Goal: Task Accomplishment & Management: Use online tool/utility

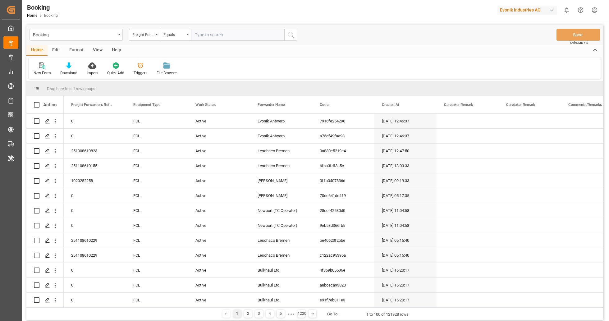
click at [76, 51] on div "Format" at bounding box center [77, 50] width 24 height 11
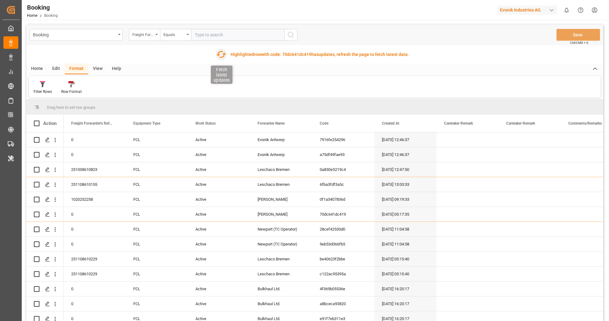
click at [219, 55] on icon "button" at bounding box center [221, 54] width 9 height 7
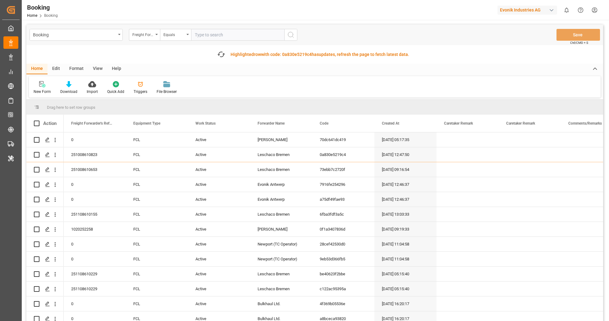
click at [76, 70] on div "Format" at bounding box center [77, 69] width 24 height 11
click at [42, 85] on icon at bounding box center [42, 84] width 4 height 5
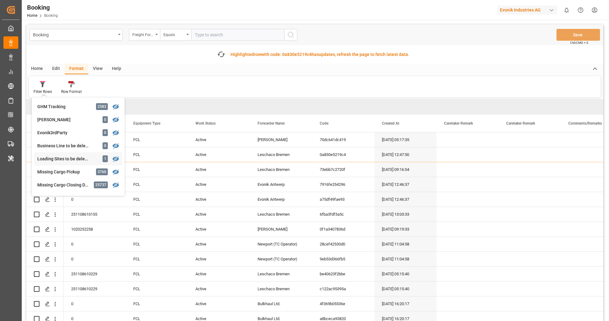
click at [80, 158] on div "Loading Sites to be deleted" at bounding box center [64, 159] width 54 height 7
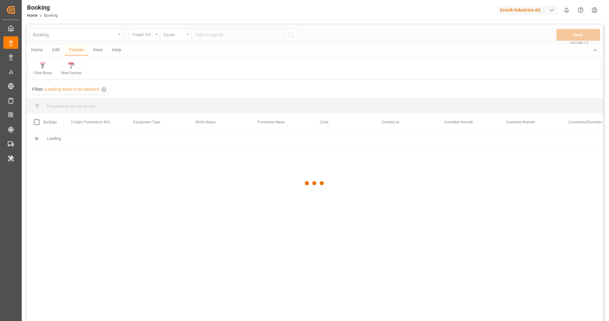
click at [72, 160] on div at bounding box center [314, 183] width 577 height 317
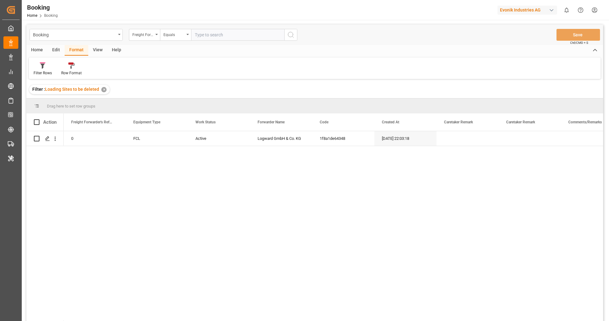
click at [102, 90] on div "✕" at bounding box center [103, 89] width 5 height 5
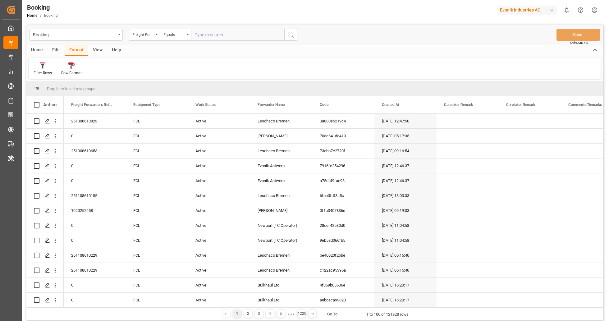
click at [46, 67] on div at bounding box center [43, 65] width 18 height 7
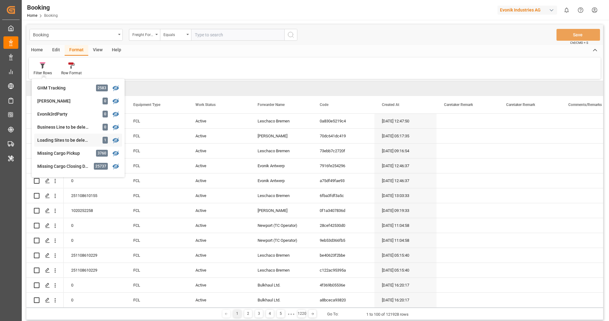
click at [87, 143] on div "Loading Sites to be deleted" at bounding box center [64, 140] width 54 height 7
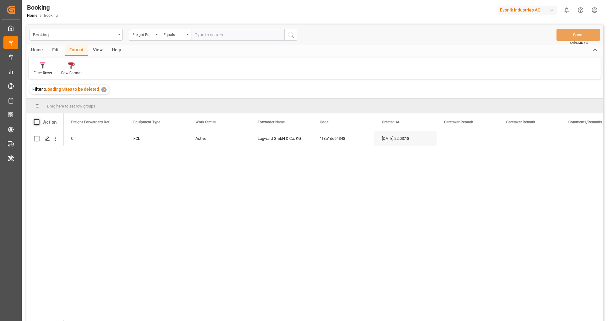
click at [38, 123] on span at bounding box center [37, 122] width 6 height 6
click at [39, 119] on input "checkbox" at bounding box center [39, 119] width 0 height 0
checkbox input "true"
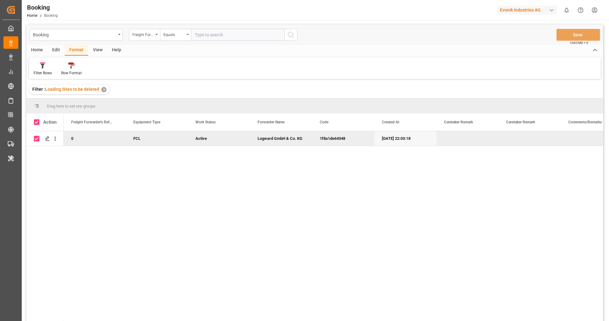
click at [53, 50] on div "Edit" at bounding box center [56, 50] width 17 height 11
click at [95, 68] on div at bounding box center [100, 65] width 18 height 7
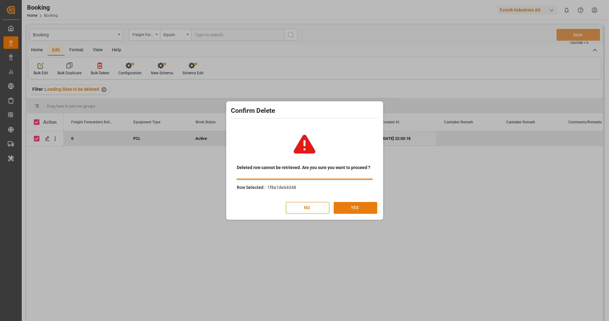
click at [354, 209] on button "YES" at bounding box center [356, 208] width 44 height 12
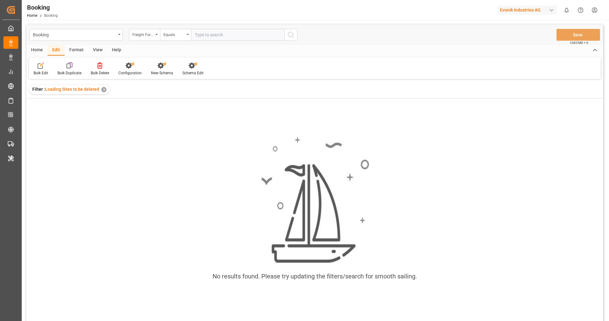
click at [103, 90] on div "✕" at bounding box center [103, 89] width 5 height 5
